Goal: Information Seeking & Learning: Learn about a topic

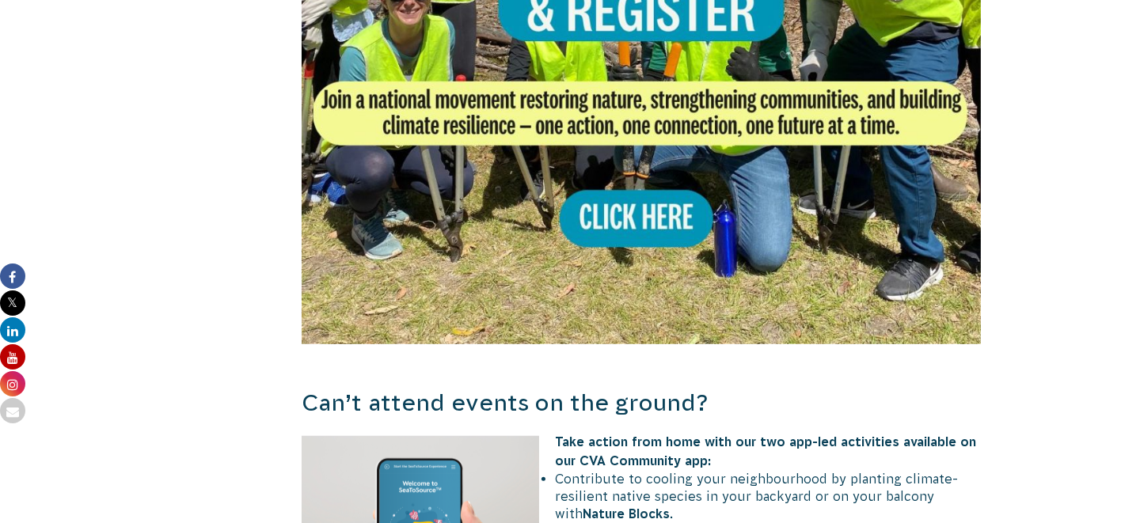
scroll to position [1029, 0]
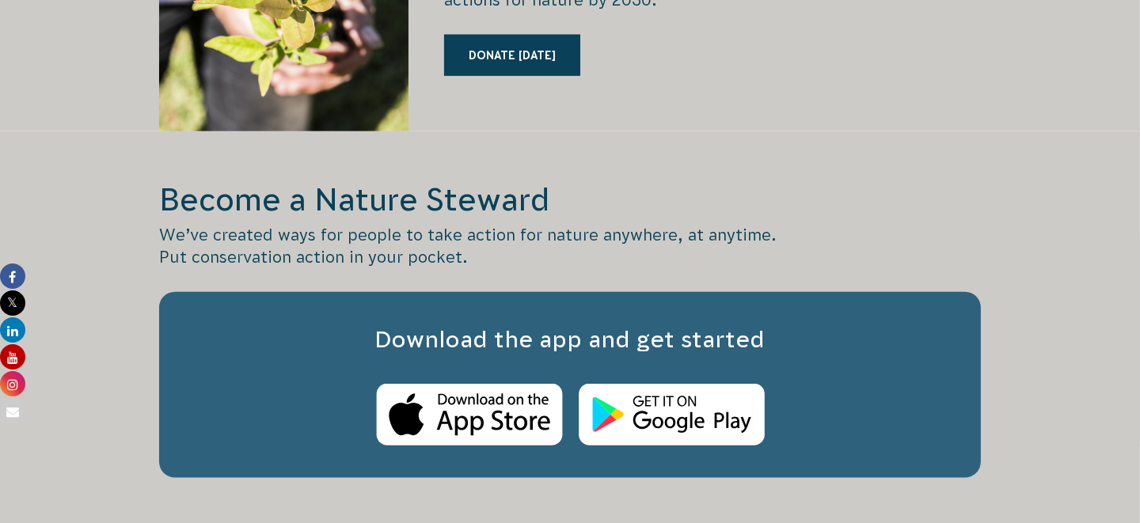
scroll to position [2771, 0]
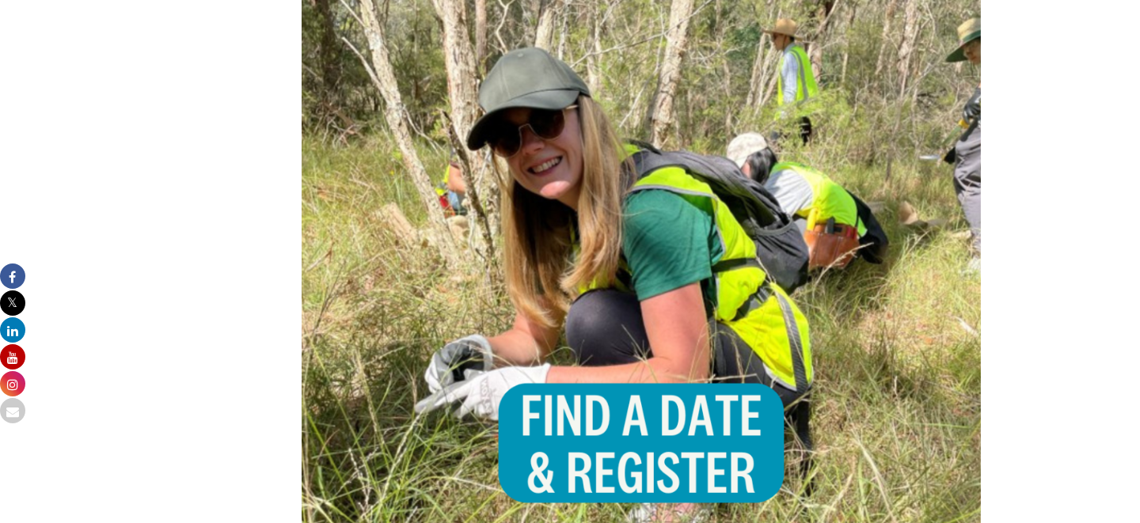
scroll to position [1425, 0]
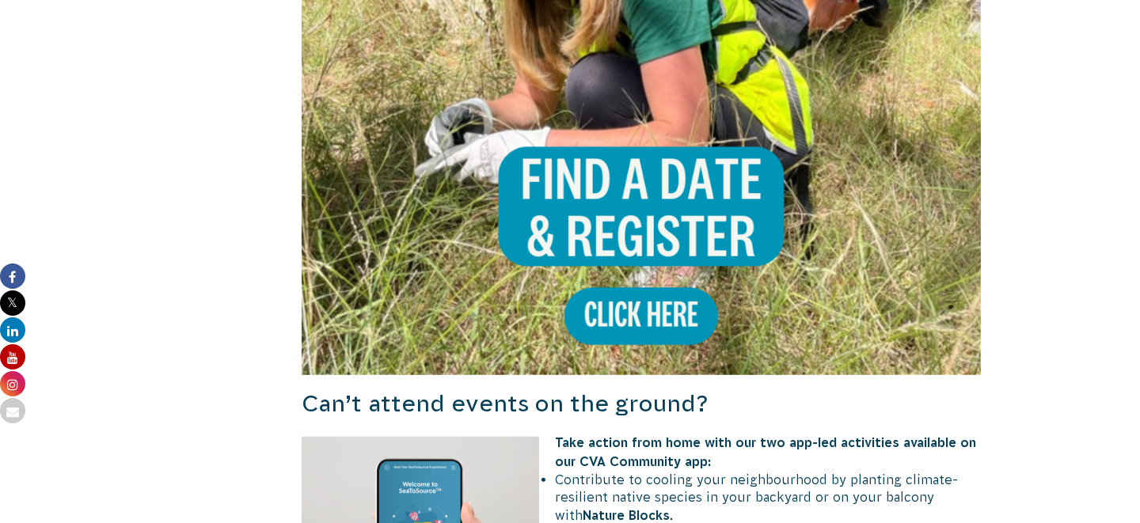
click at [642, 297] on img at bounding box center [641, 35] width 679 height 679
click at [621, 166] on img at bounding box center [641, 35] width 679 height 679
